Goal: Information Seeking & Learning: Learn about a topic

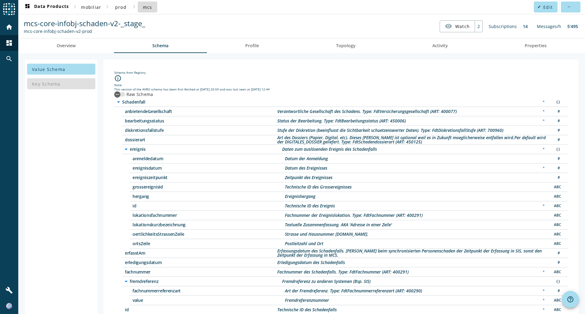
click at [146, 8] on span "mcs" at bounding box center [147, 7] width 9 height 6
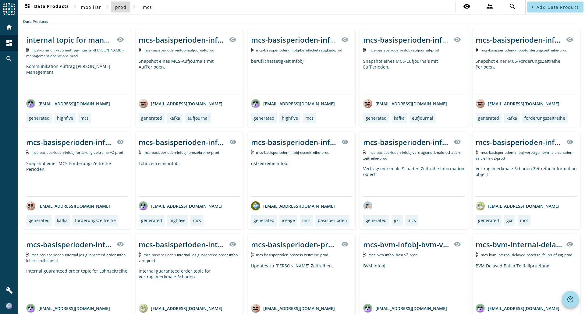
click at [123, 9] on span "prod" at bounding box center [120, 7] width 11 height 6
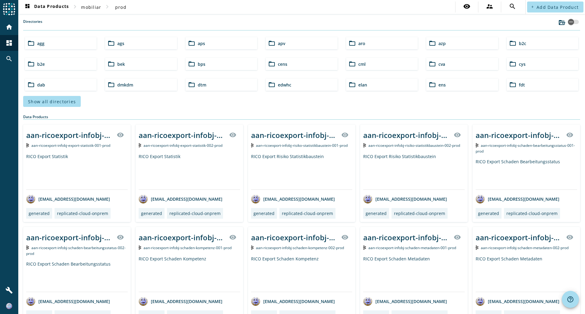
click at [80, 103] on div "Show all directories" at bounding box center [301, 101] width 557 height 11
click at [76, 104] on span at bounding box center [52, 101] width 58 height 15
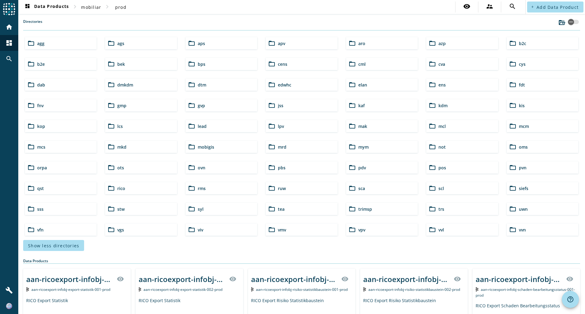
click at [359, 167] on span "pdv" at bounding box center [363, 168] width 8 height 6
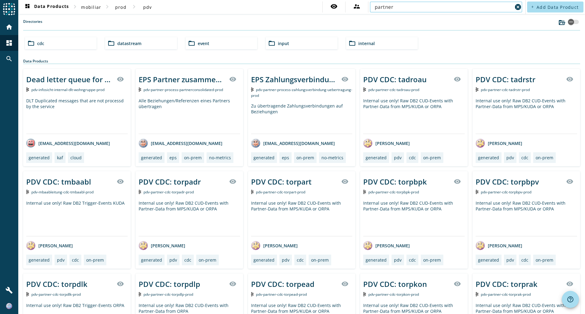
type input "partner"
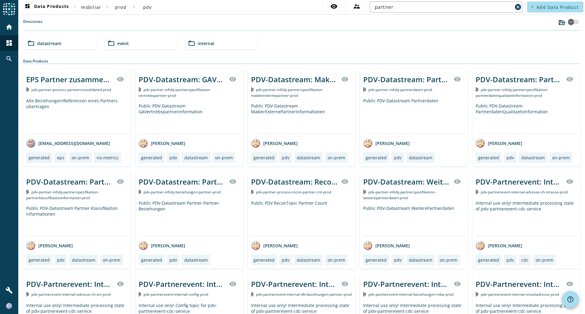
drag, startPoint x: 188, startPoint y: 183, endPoint x: 203, endPoint y: 149, distance: 36.6
click at [203, 149] on div "EPS Partner zusammengelegt visibility pdv-partner-process-partnerconsolidated-p…" at bounding box center [301, 271] width 557 height 405
click at [242, 134] on div "EPS Partner zusammengelegt visibility pdv-partner-process-partnerconsolidated-p…" at bounding box center [301, 271] width 557 height 405
click at [207, 184] on div "PDV-Datastream: Partner-Partner-Beziehungen" at bounding box center [182, 182] width 87 height 10
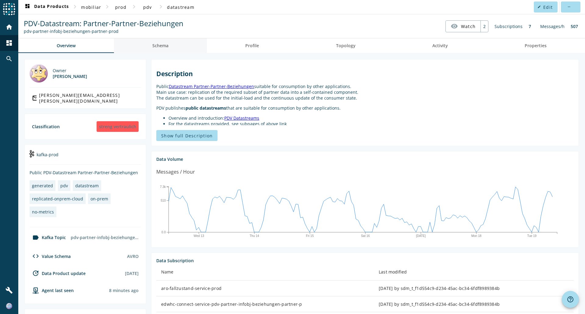
click at [170, 51] on link "Schema" at bounding box center [160, 45] width 93 height 15
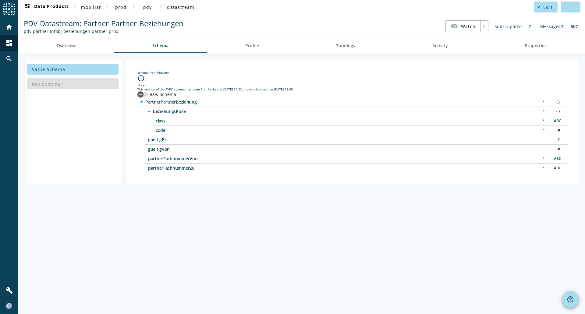
click at [163, 110] on span "beziehungsRolle" at bounding box center [229, 111] width 152 height 4
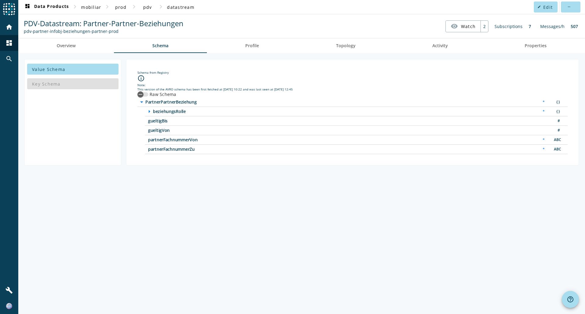
click at [165, 112] on span "beziehungsRolle" at bounding box center [229, 111] width 152 height 4
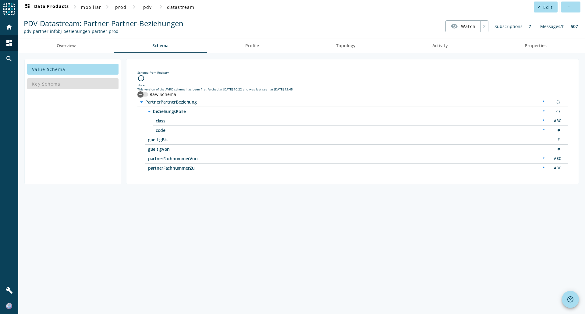
click at [172, 123] on div "class * ABC" at bounding box center [360, 120] width 415 height 9
click at [173, 128] on span "code" at bounding box center [232, 130] width 152 height 4
click at [129, 9] on span at bounding box center [121, 7] width 20 height 15
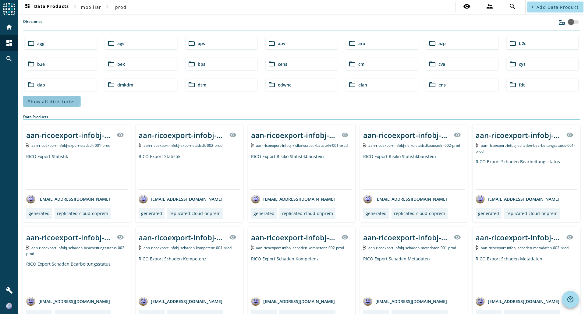
click at [33, 98] on span at bounding box center [52, 101] width 58 height 15
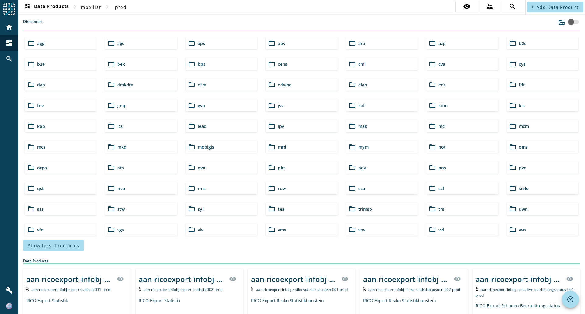
click at [24, 143] on div "folder_open agg folder_open ags folder_open aps folder_open apv folder_open aro…" at bounding box center [302, 137] width 559 height 204
click at [30, 144] on mat-icon "folder_open" at bounding box center [30, 146] width 7 height 7
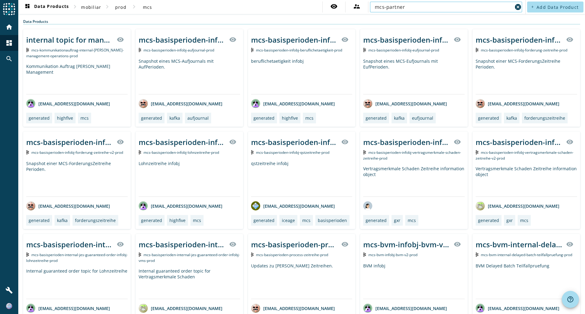
type input "mcs-partner"
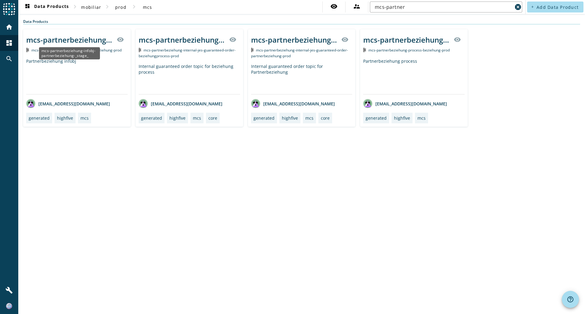
click at [84, 40] on div "mcs-partnerbeziehung-infobj-partnerbeziehung-_stage_" at bounding box center [69, 40] width 87 height 10
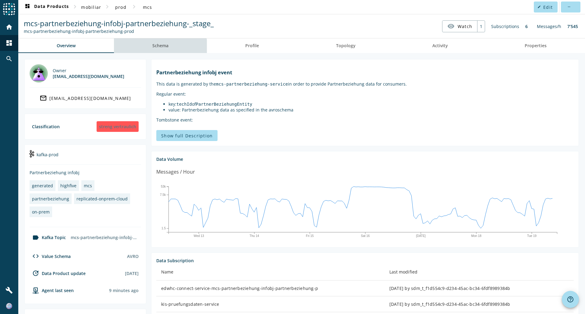
click at [158, 49] on span "Schema" at bounding box center [160, 45] width 16 height 15
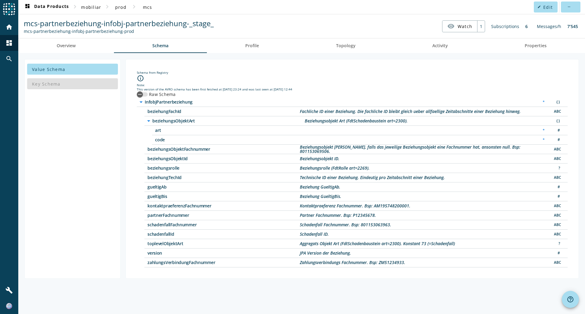
click at [302, 166] on div "Beziehungsrolle (FdtRolle art=2269)." at bounding box center [335, 168] width 70 height 4
click at [185, 174] on div "beziehungTechId Technische ID einer Beziehung. Eindeutig pro Zeitabschnitt eine…" at bounding box center [356, 177] width 423 height 9
drag, startPoint x: 322, startPoint y: 167, endPoint x: 338, endPoint y: 166, distance: 16.2
click at [330, 167] on div "Beziehungsrolle (FdtRolle art=2269)." at bounding box center [335, 168] width 70 height 4
click at [340, 169] on div "Beziehungsrolle (FdtRolle art=2269)." at bounding box center [335, 168] width 70 height 4
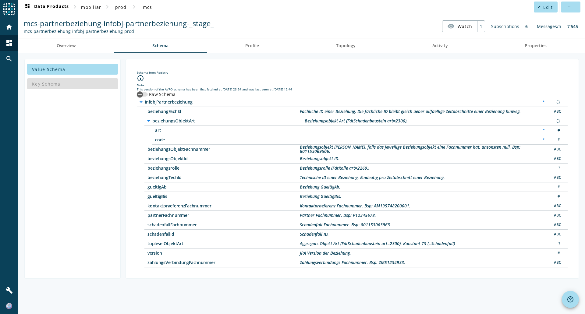
click at [362, 167] on div "Beziehungsrolle (FdtRolle art=2269)." at bounding box center [335, 168] width 70 height 4
copy div "2269"
click at [406, 164] on div "beziehungsrolle Beziehungsrolle (FdtRolle art=2269). ?" at bounding box center [356, 168] width 423 height 9
click at [319, 168] on div "Beziehungsrolle (FdtRolle art=2269)." at bounding box center [335, 168] width 70 height 4
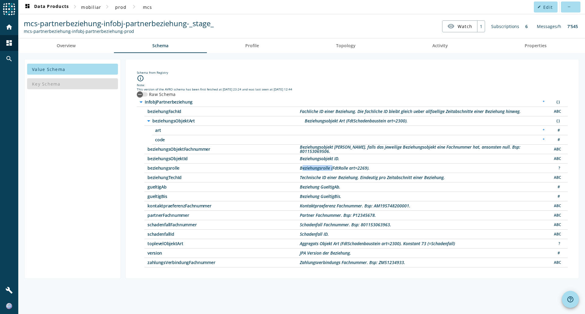
click at [319, 168] on div "Beziehungsrolle (FdtRolle art=2269)." at bounding box center [335, 168] width 70 height 4
click at [315, 173] on div "beziehungsrolle Beziehungsrolle (FdtRolle art=2269). ?" at bounding box center [356, 168] width 423 height 9
drag, startPoint x: 301, startPoint y: 169, endPoint x: 331, endPoint y: 168, distance: 30.5
click at [331, 168] on div "Beziehungsrolle (FdtRolle art=2269)." at bounding box center [335, 168] width 70 height 4
copy div "Beziehungsrolle"
